Goal: Task Accomplishment & Management: Use online tool/utility

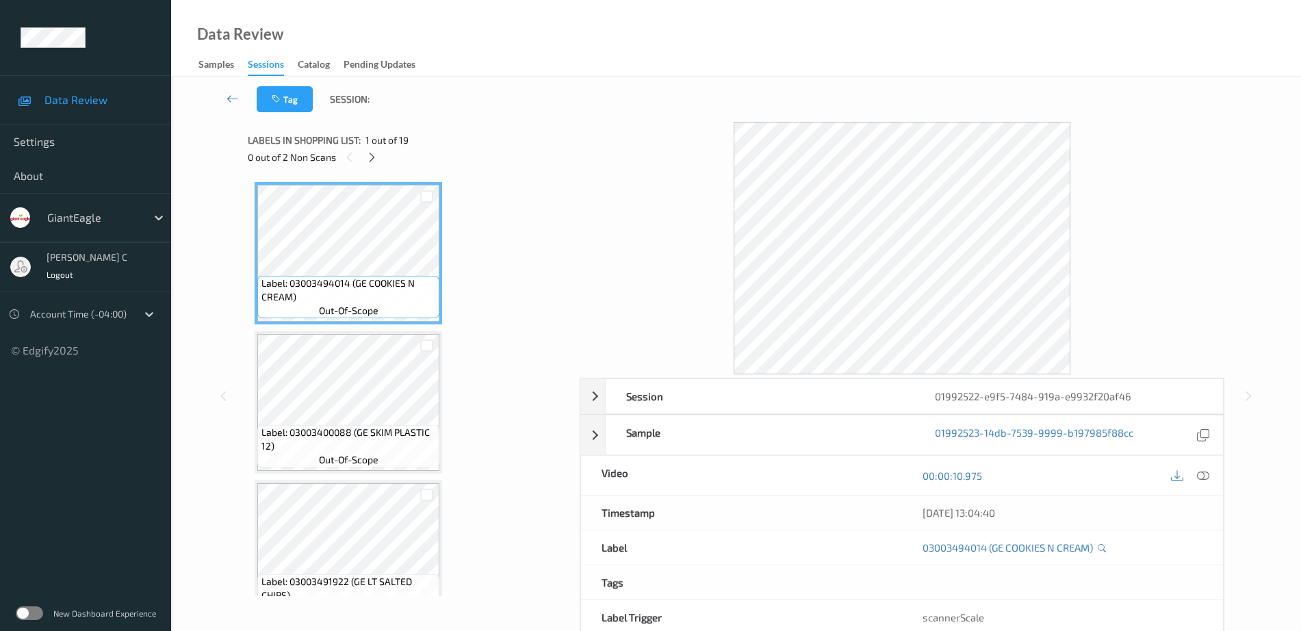
click at [361, 156] on div "0 out of 2 Non Scans" at bounding box center [409, 157] width 322 height 17
click at [364, 157] on div at bounding box center [372, 157] width 17 height 17
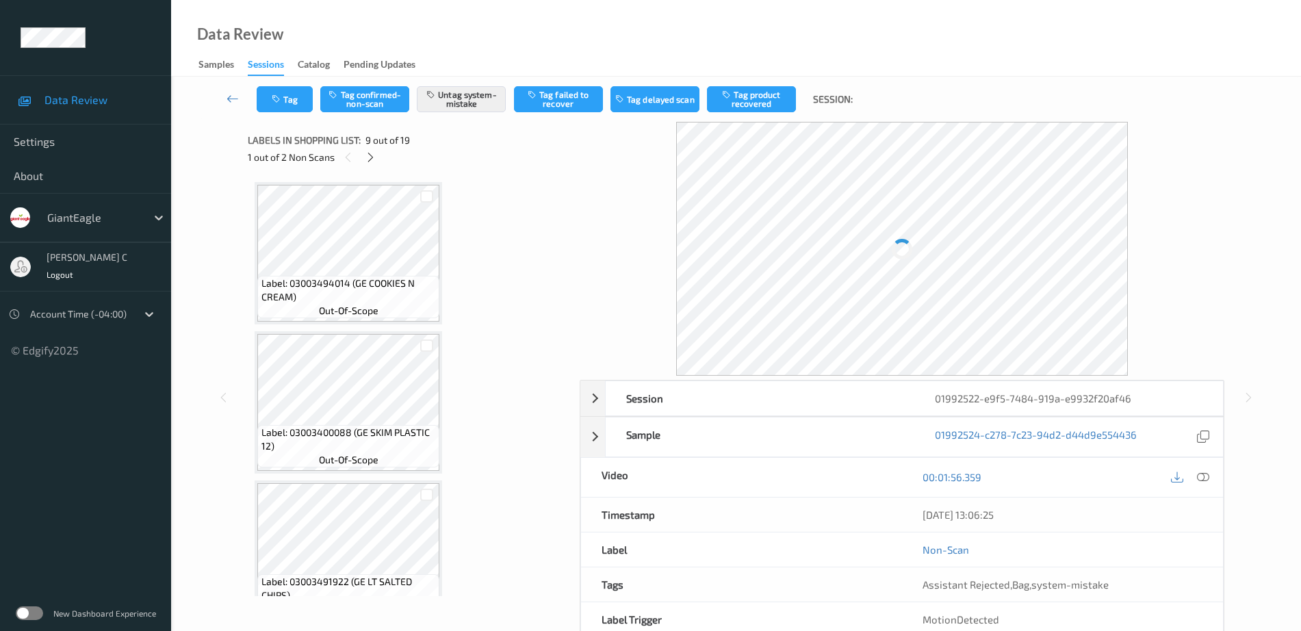
scroll to position [1052, 0]
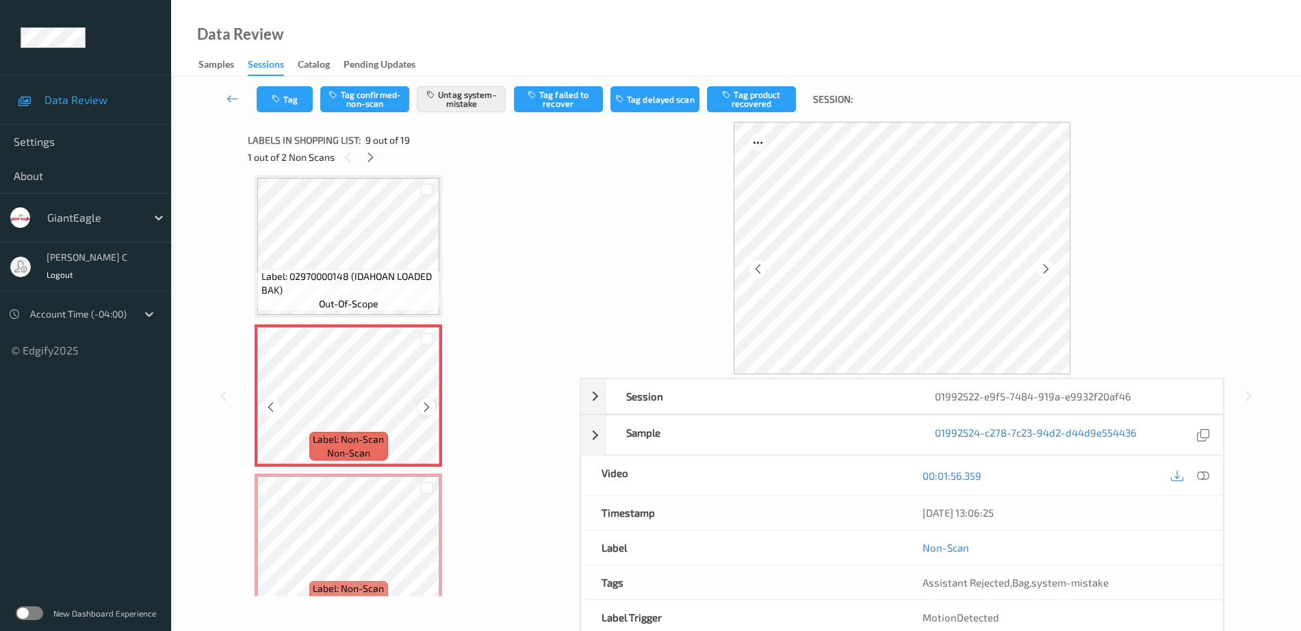
click at [423, 403] on icon at bounding box center [427, 407] width 12 height 12
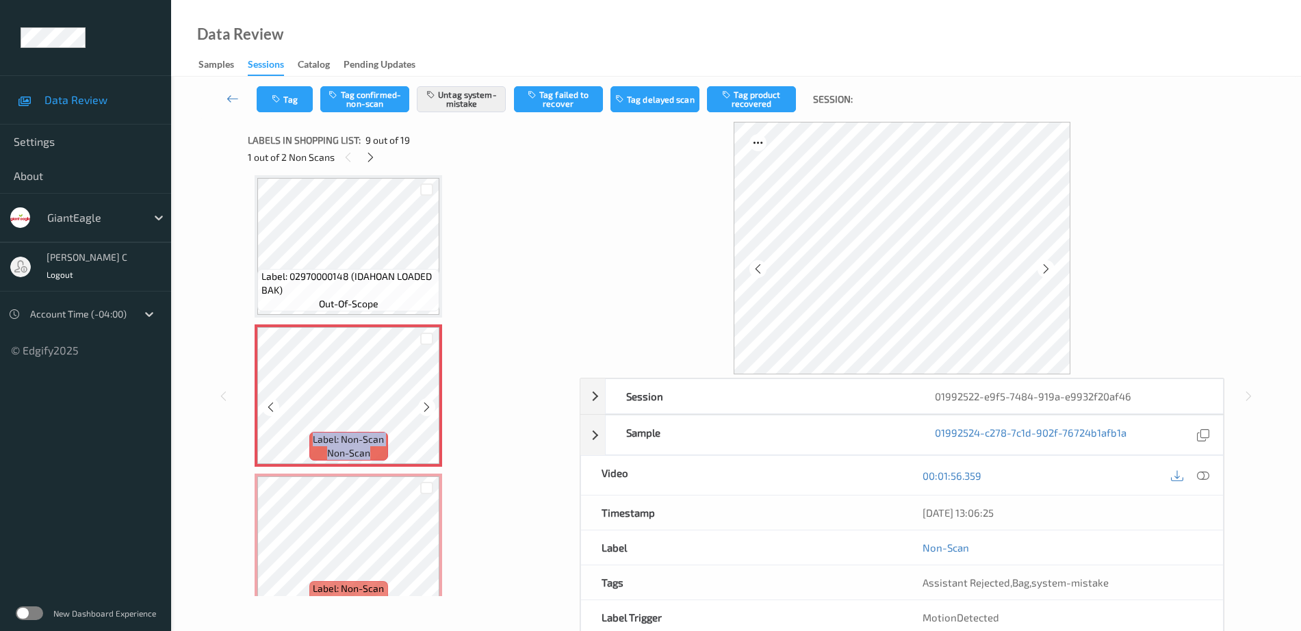
click at [423, 403] on icon at bounding box center [427, 407] width 12 height 12
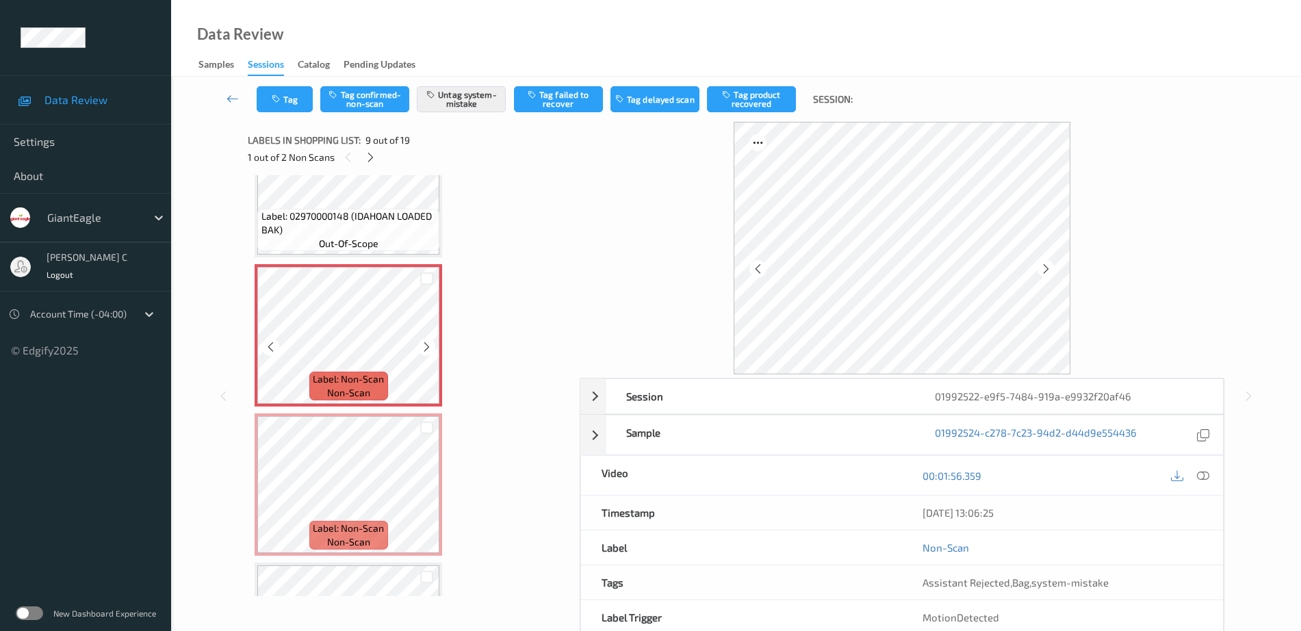
scroll to position [1137, 0]
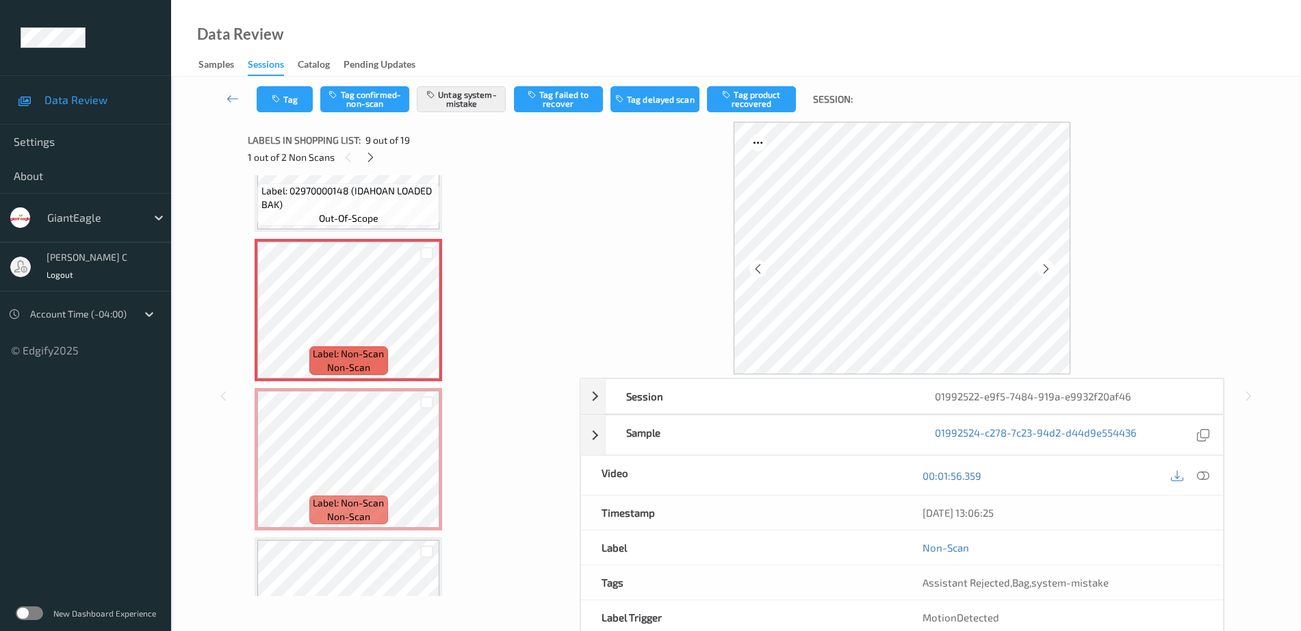
click at [363, 496] on span "Label: Non-Scan" at bounding box center [348, 503] width 71 height 14
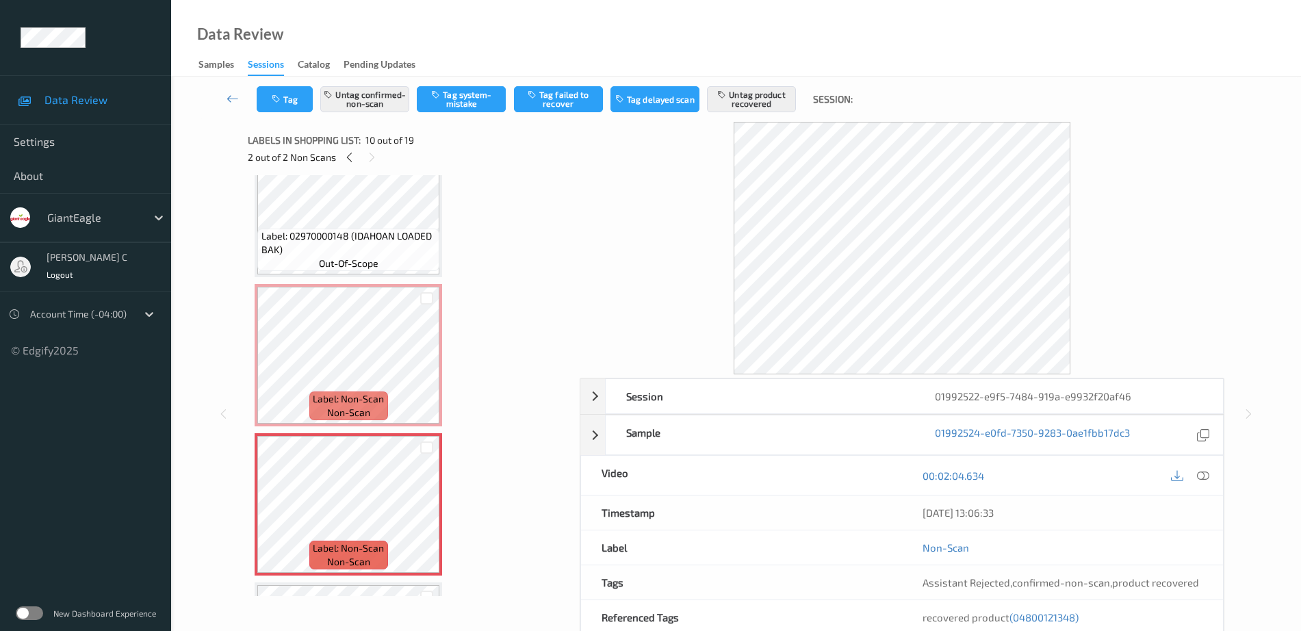
scroll to position [1052, 0]
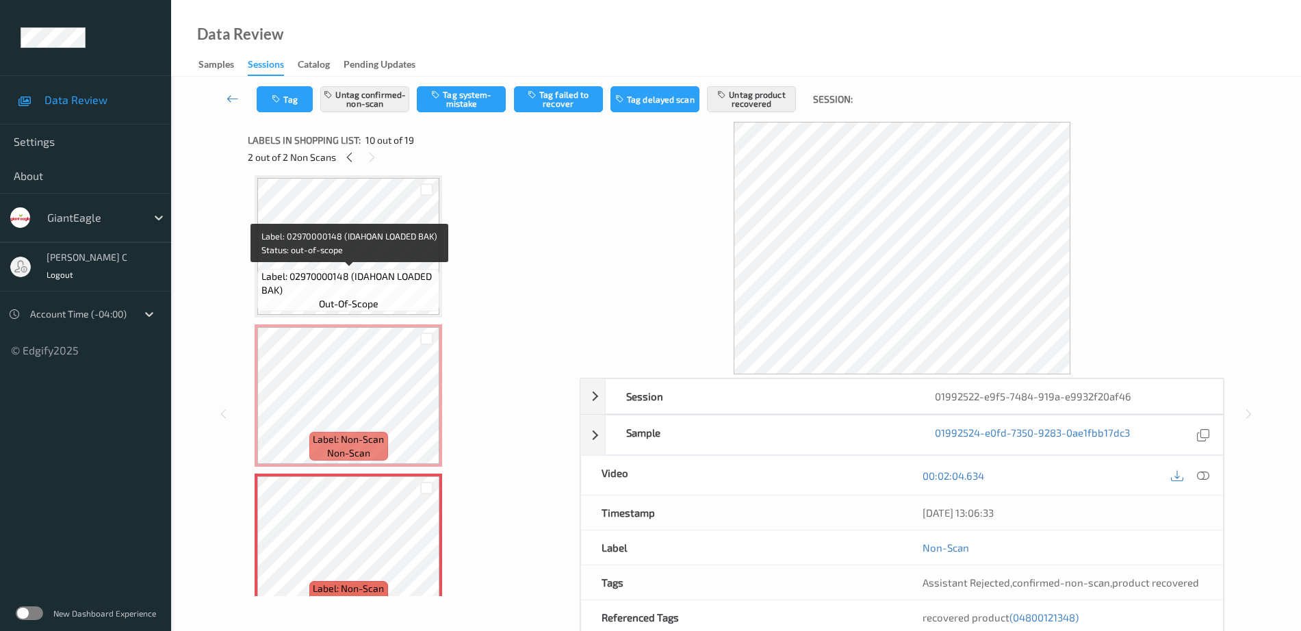
click at [344, 270] on span "Label: 02970000148 (IDAHOAN LOADED BAK)" at bounding box center [349, 283] width 175 height 27
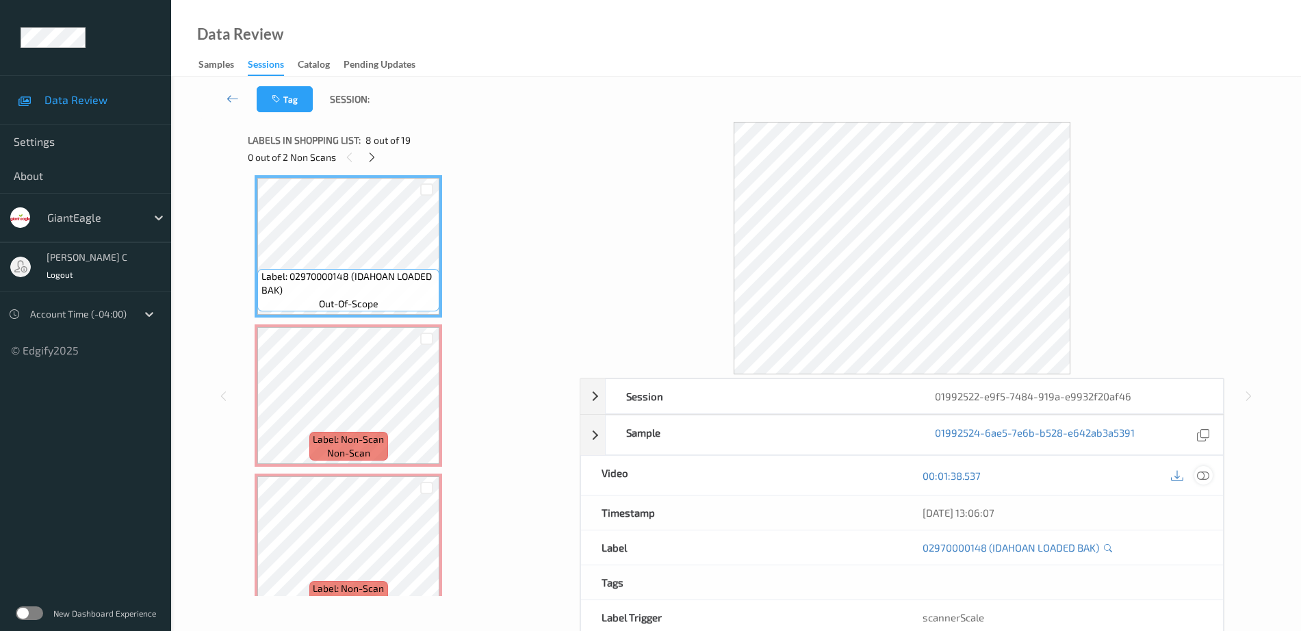
click at [1207, 471] on icon at bounding box center [1203, 476] width 12 height 12
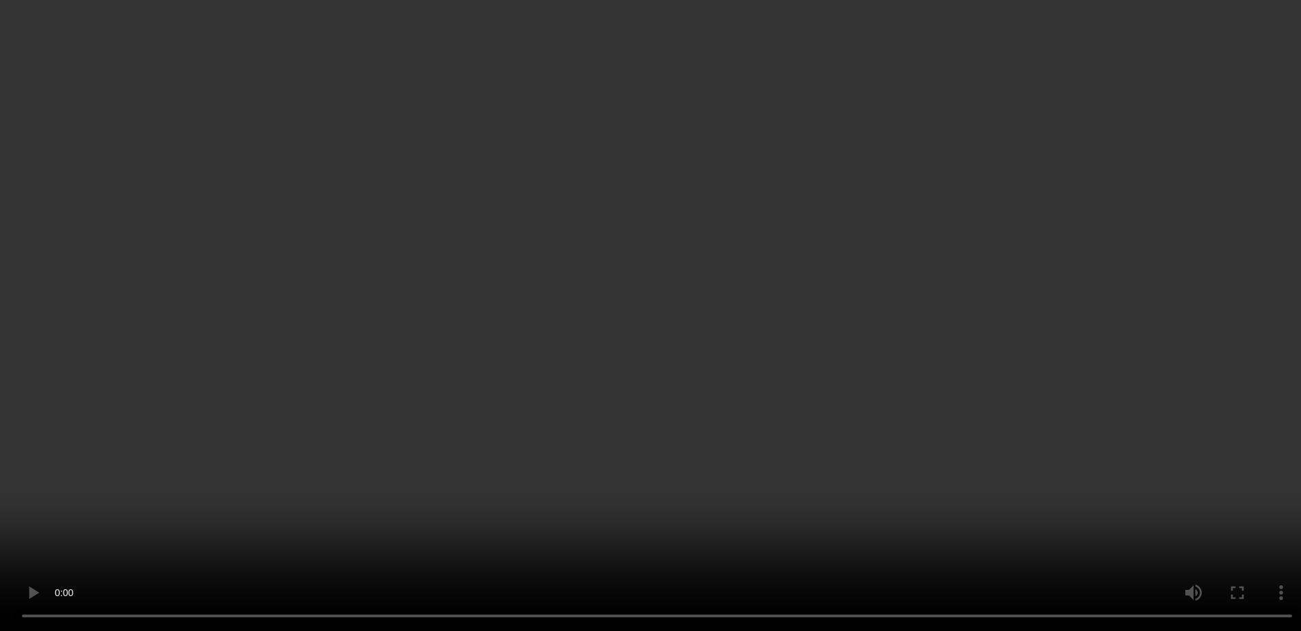
scroll to position [1394, 0]
